Goal: Task Accomplishment & Management: Use online tool/utility

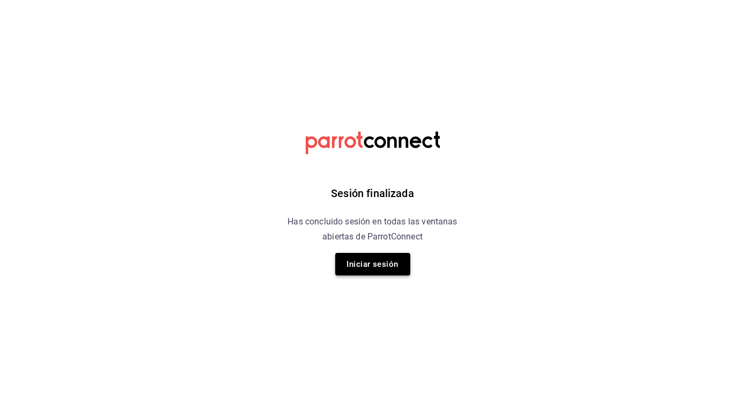
click at [359, 255] on button "Iniciar sesión" at bounding box center [372, 264] width 75 height 23
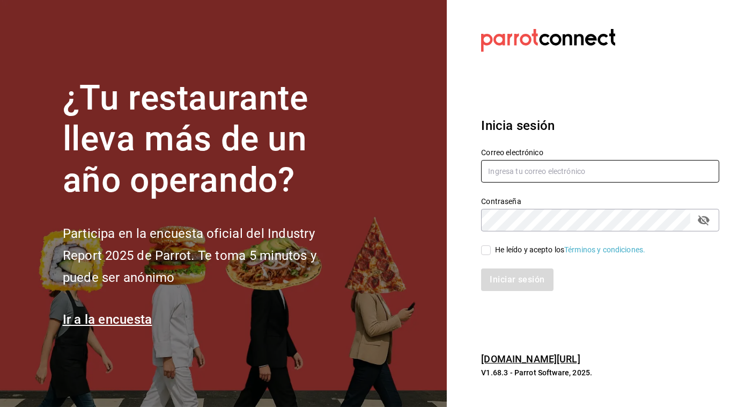
click at [506, 168] on input "text" at bounding box center [600, 171] width 238 height 23
type input "jose.perez@grupocosteno.com"
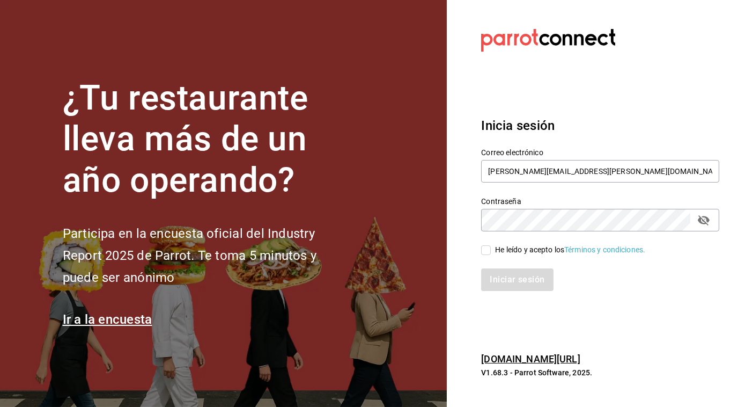
drag, startPoint x: 484, startPoint y: 249, endPoint x: 744, endPoint y: 304, distance: 265.8
click at [744, 304] on section "Datos incorrectos. Verifica que tu Correo o Contraseña estén bien escritos. Ini…" at bounding box center [596, 203] width 298 height 407
click at [706, 222] on icon "passwordField" at bounding box center [704, 220] width 12 height 10
click at [489, 247] on input "He leído y acepto los Términos y condiciones." at bounding box center [486, 250] width 10 height 10
checkbox input "true"
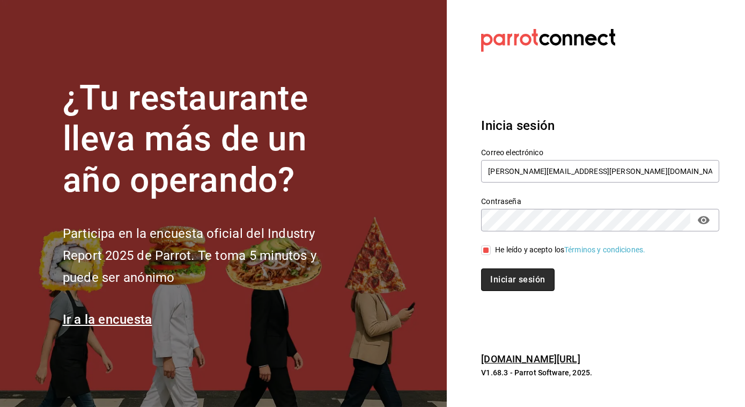
click at [502, 278] on button "Iniciar sesión" at bounding box center [517, 279] width 73 height 23
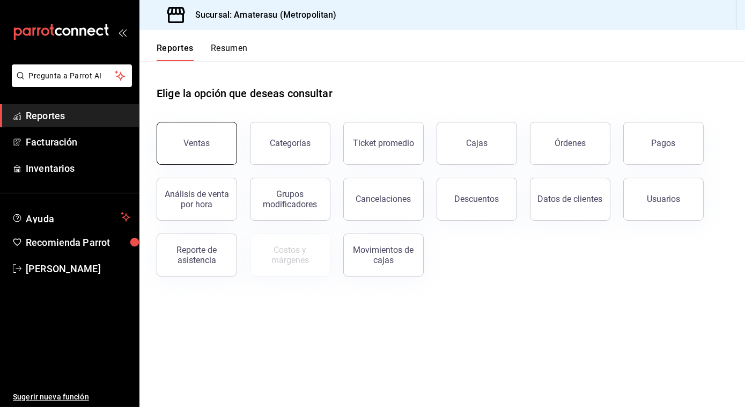
click at [200, 148] on div "Ventas" at bounding box center [197, 143] width 26 height 10
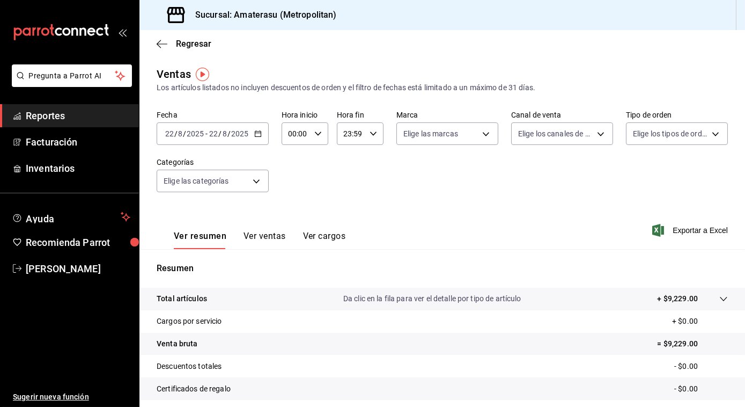
click at [256, 131] on icon "button" at bounding box center [258, 134] width 8 height 8
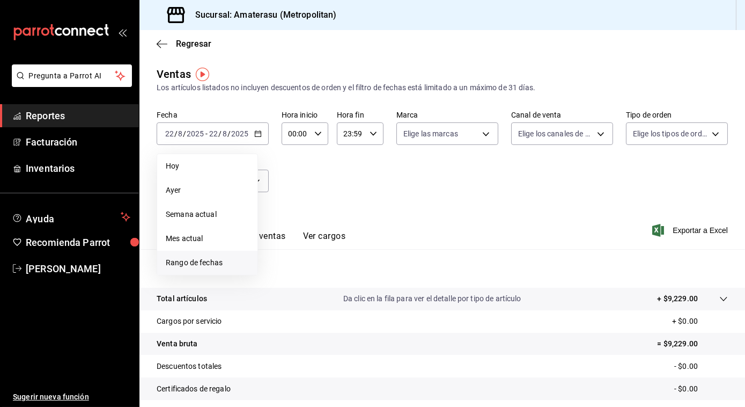
click at [185, 260] on span "Rango de fechas" at bounding box center [207, 262] width 83 height 11
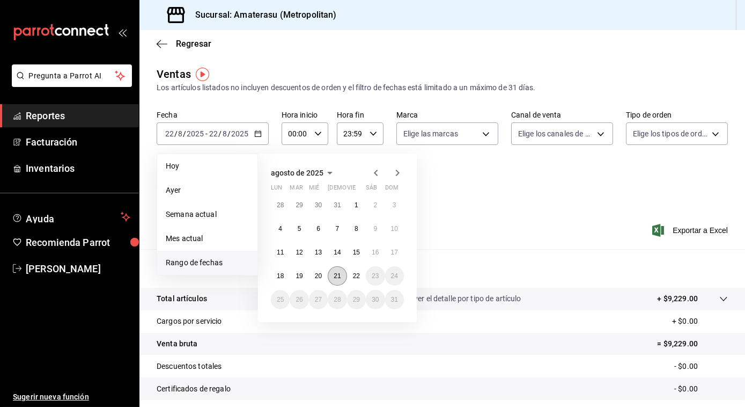
click at [335, 274] on abbr "21" at bounding box center [337, 276] width 7 height 8
click at [355, 277] on abbr "22" at bounding box center [356, 276] width 7 height 8
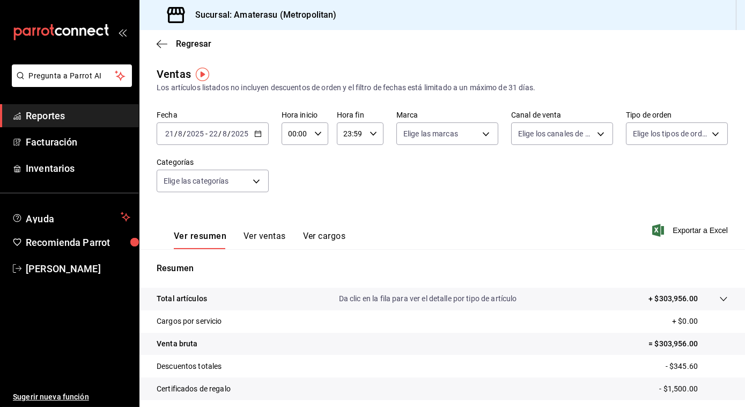
click at [312, 132] on div "00:00 Hora inicio" at bounding box center [305, 133] width 47 height 23
click at [292, 188] on span "05" at bounding box center [292, 187] width 6 height 9
type input "05:00"
click at [434, 134] on div at bounding box center [372, 203] width 745 height 407
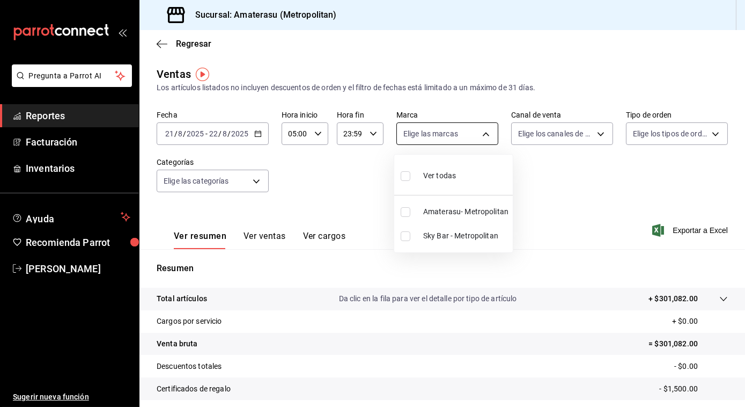
click at [486, 138] on body "Pregunta a Parrot AI Reportes Facturación Inventarios Ayuda Recomienda Parrot J…" at bounding box center [372, 203] width 745 height 407
click at [406, 211] on input "checkbox" at bounding box center [406, 212] width 10 height 10
checkbox input "true"
type input "e4cd7fcb-d45b-43ae-a99f-ad4ccfcd9032"
click at [574, 209] on div at bounding box center [372, 203] width 745 height 407
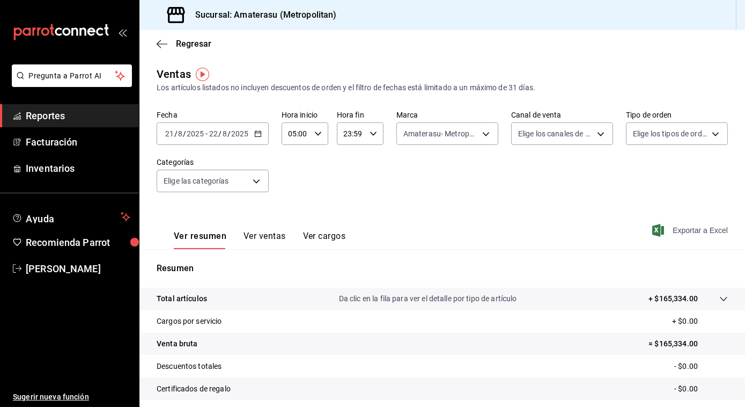
click at [679, 230] on span "Exportar a Excel" at bounding box center [692, 230] width 74 height 13
